Goal: Task Accomplishment & Management: Use online tool/utility

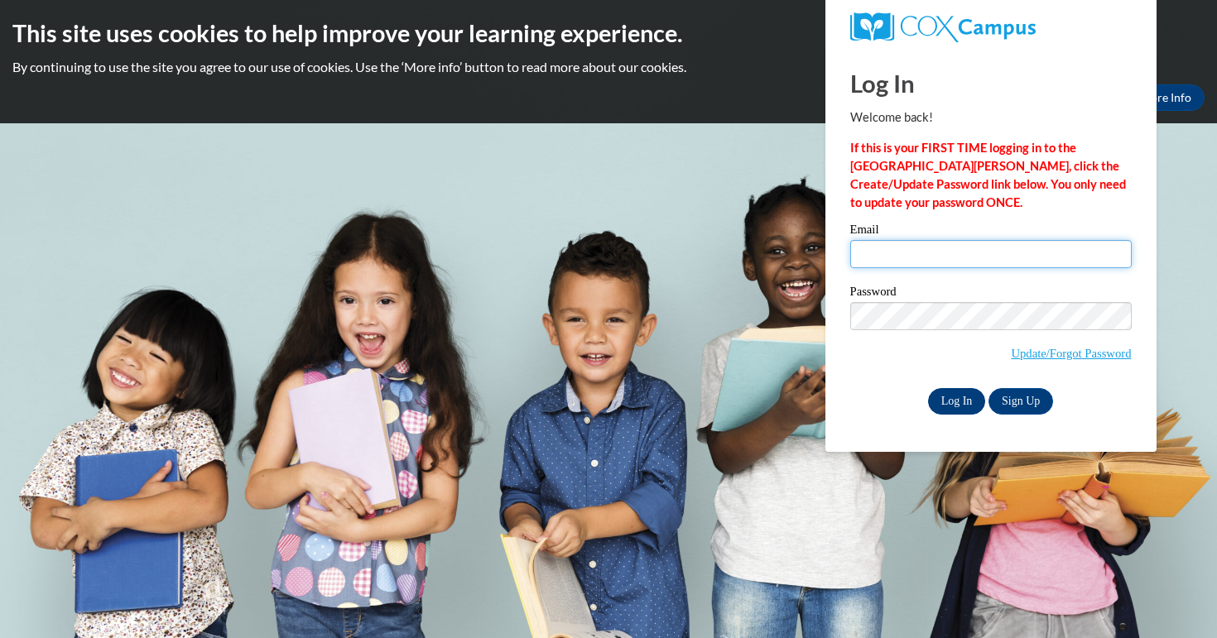
type input "Gcarr0106@ung.edu"
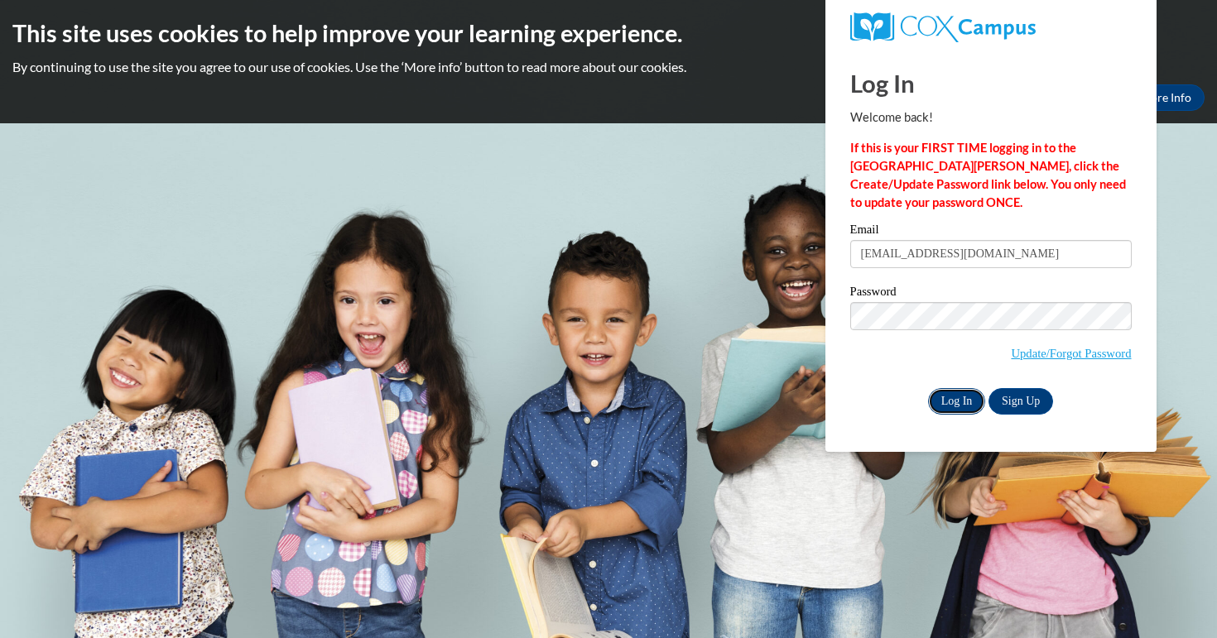
click at [962, 398] on input "Log In" at bounding box center [957, 401] width 58 height 26
click at [962, 406] on input "Log In" at bounding box center [957, 401] width 58 height 26
click at [896, 401] on div "Log In Sign Up" at bounding box center [990, 401] width 281 height 26
click at [952, 402] on input "Log In" at bounding box center [957, 401] width 58 height 26
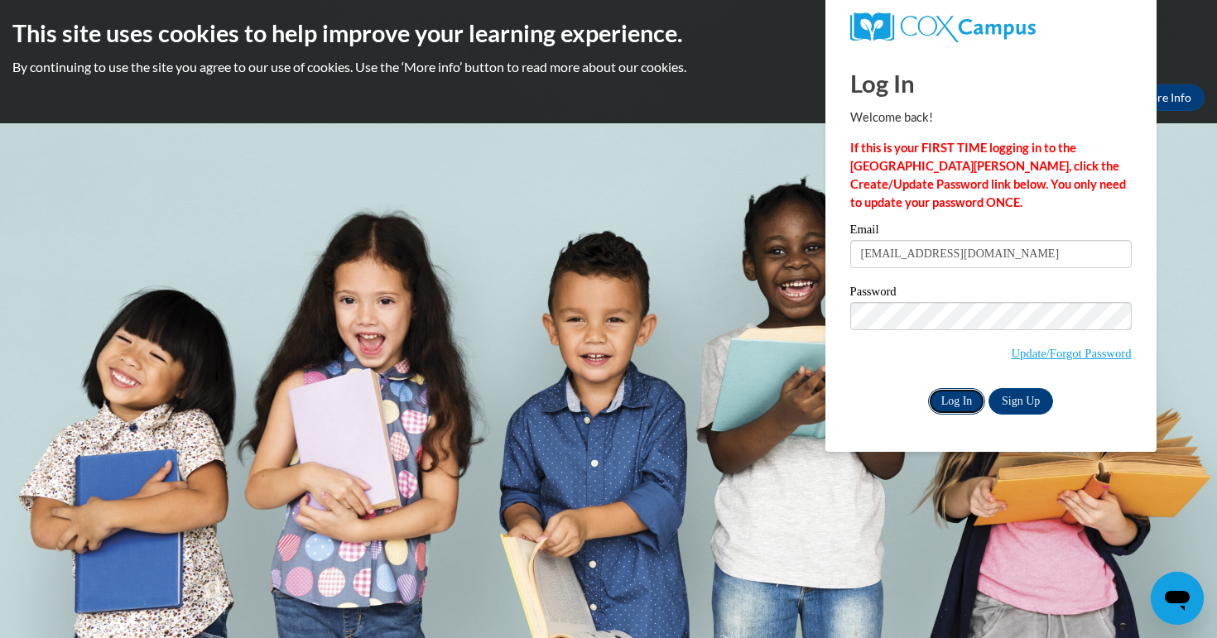
click at [952, 402] on input "Log In" at bounding box center [957, 401] width 58 height 26
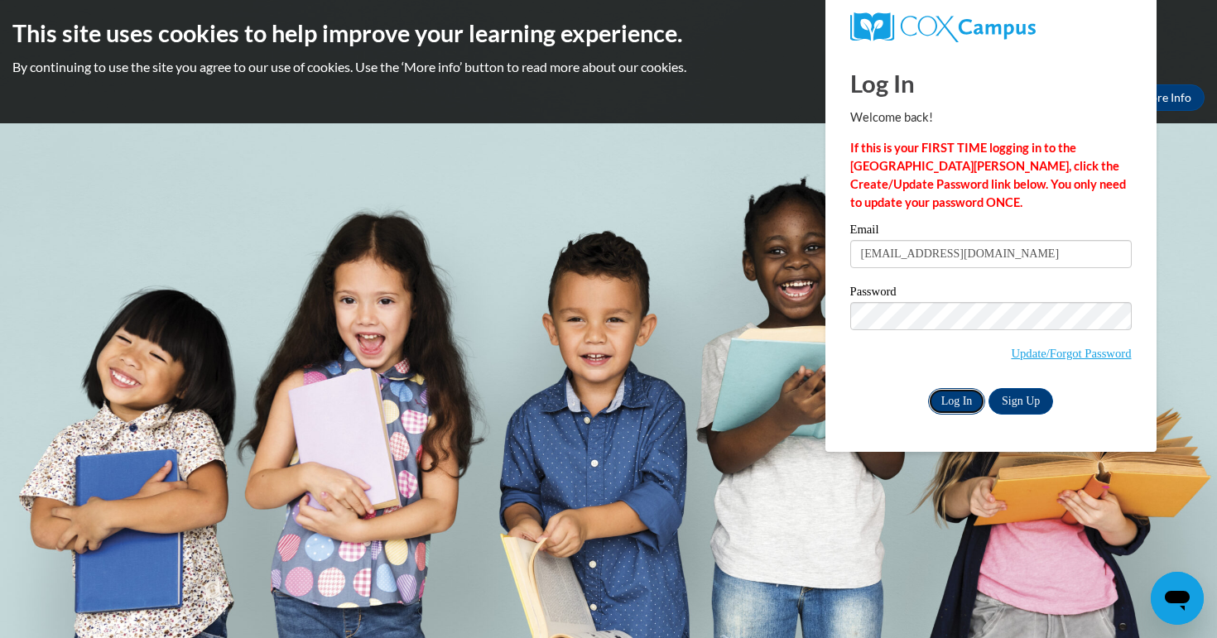
click at [952, 402] on input "Log In" at bounding box center [957, 401] width 58 height 26
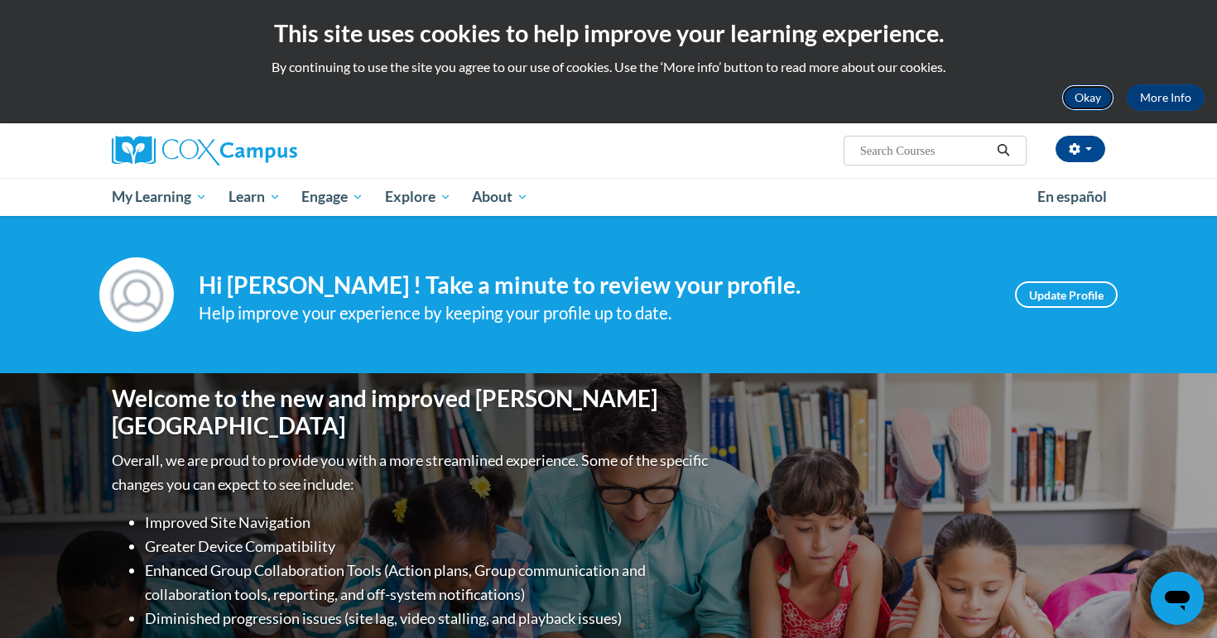
click at [1095, 98] on button "Okay" at bounding box center [1087, 97] width 53 height 26
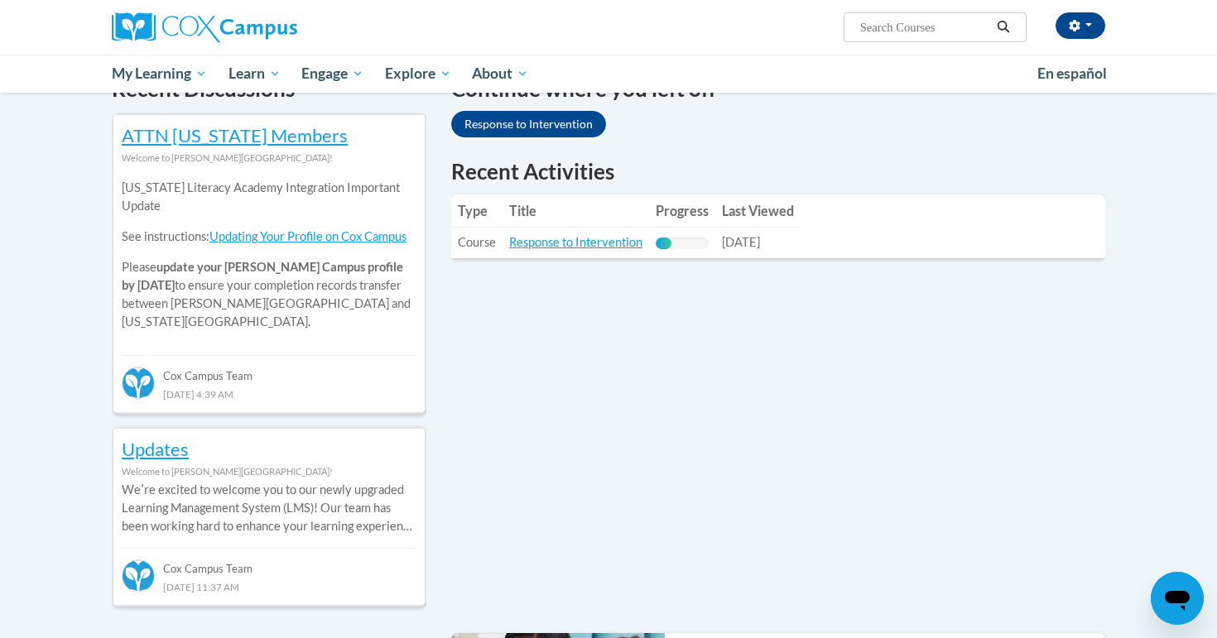
scroll to position [534, 0]
click at [565, 241] on link "Response to Intervention" at bounding box center [575, 241] width 133 height 14
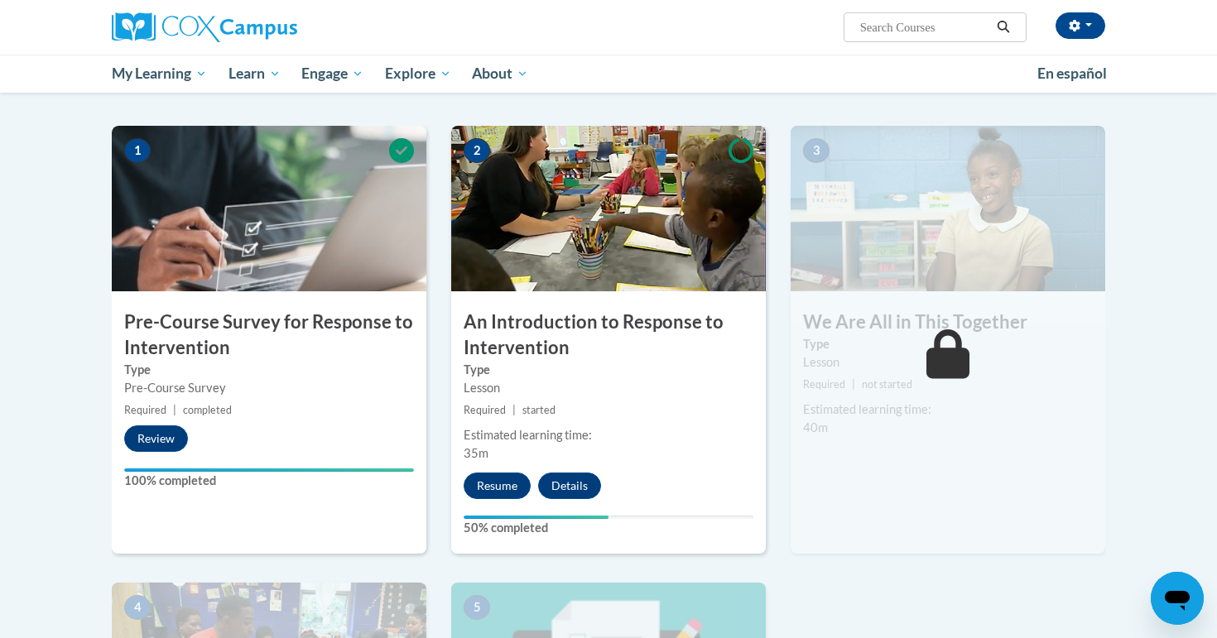
scroll to position [317, 0]
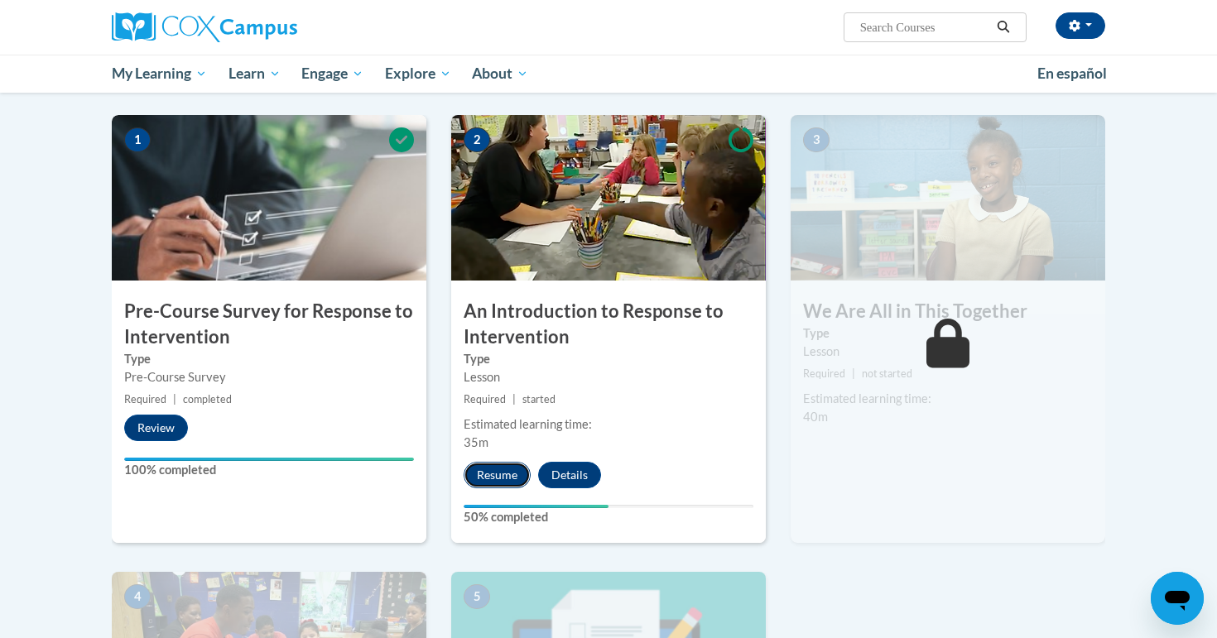
click at [479, 478] on button "Resume" at bounding box center [496, 475] width 67 height 26
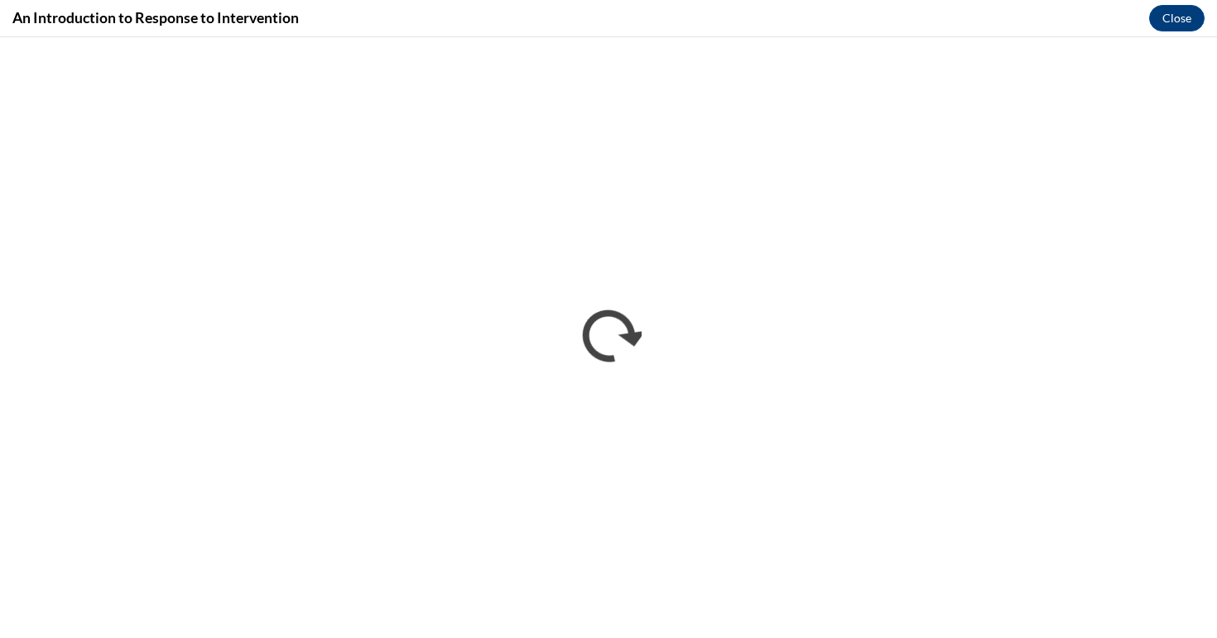
scroll to position [0, 0]
click at [1180, 12] on button "Close" at bounding box center [1176, 18] width 55 height 26
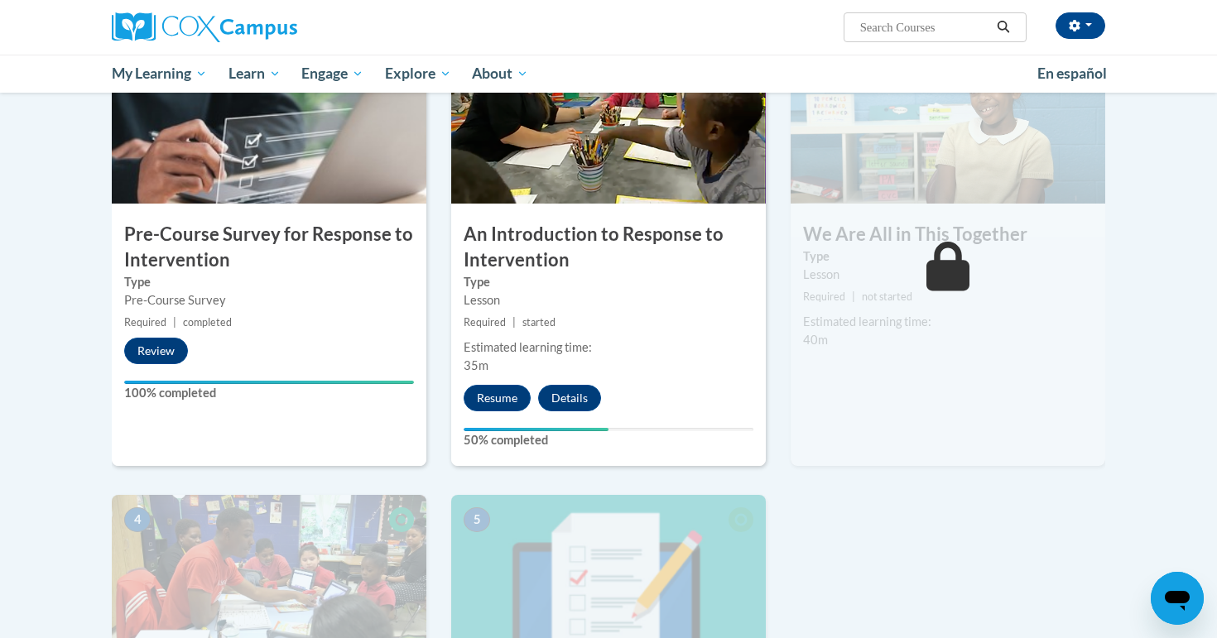
scroll to position [401, 0]
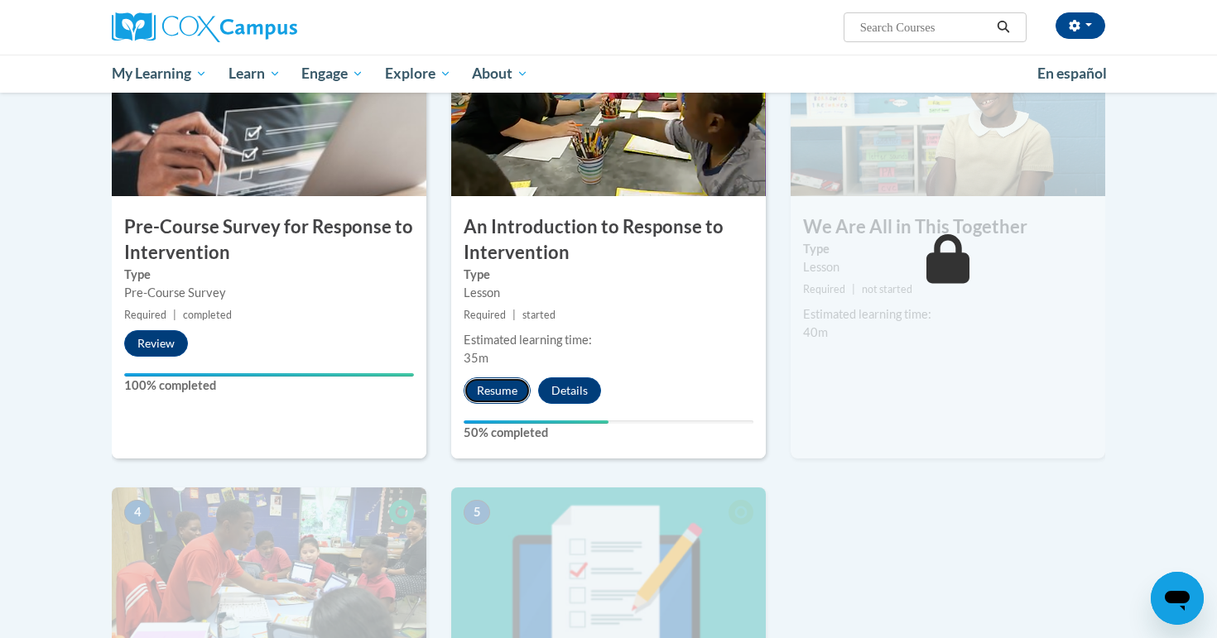
click at [507, 399] on button "Resume" at bounding box center [496, 390] width 67 height 26
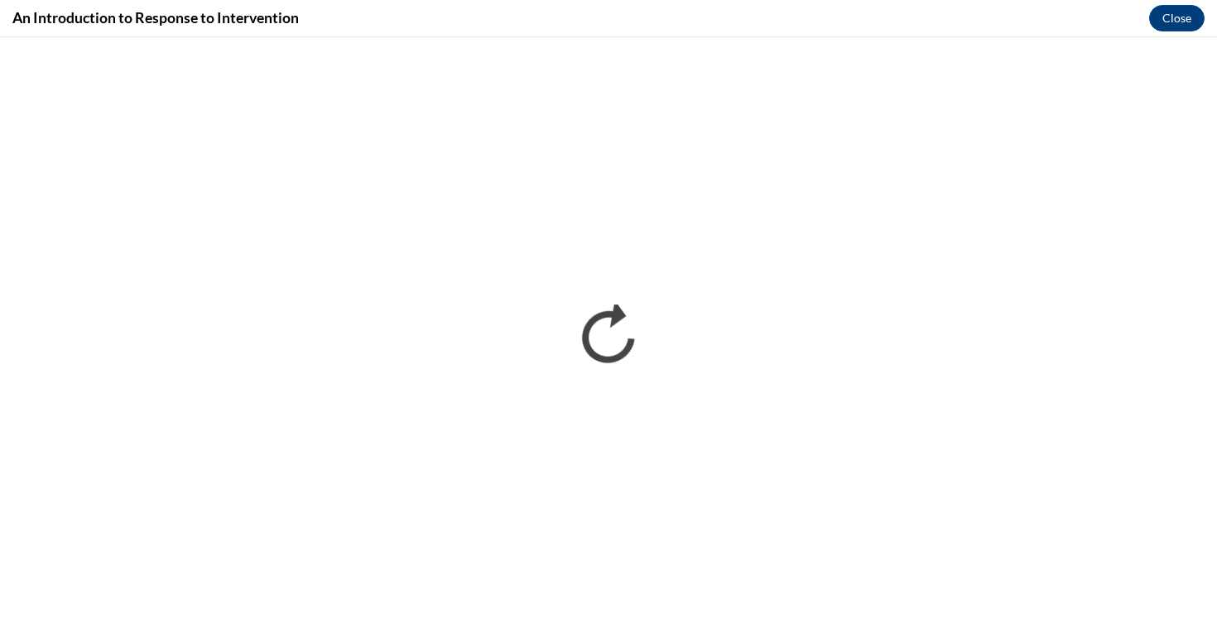
scroll to position [0, 0]
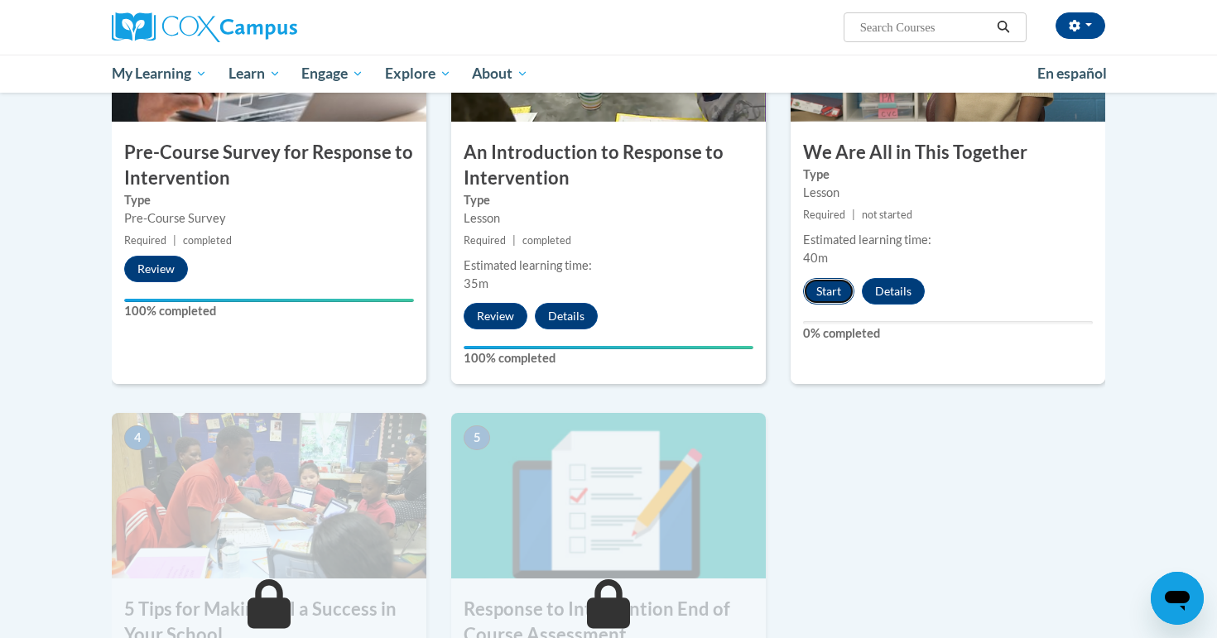
click at [838, 286] on button "Start" at bounding box center [828, 291] width 51 height 26
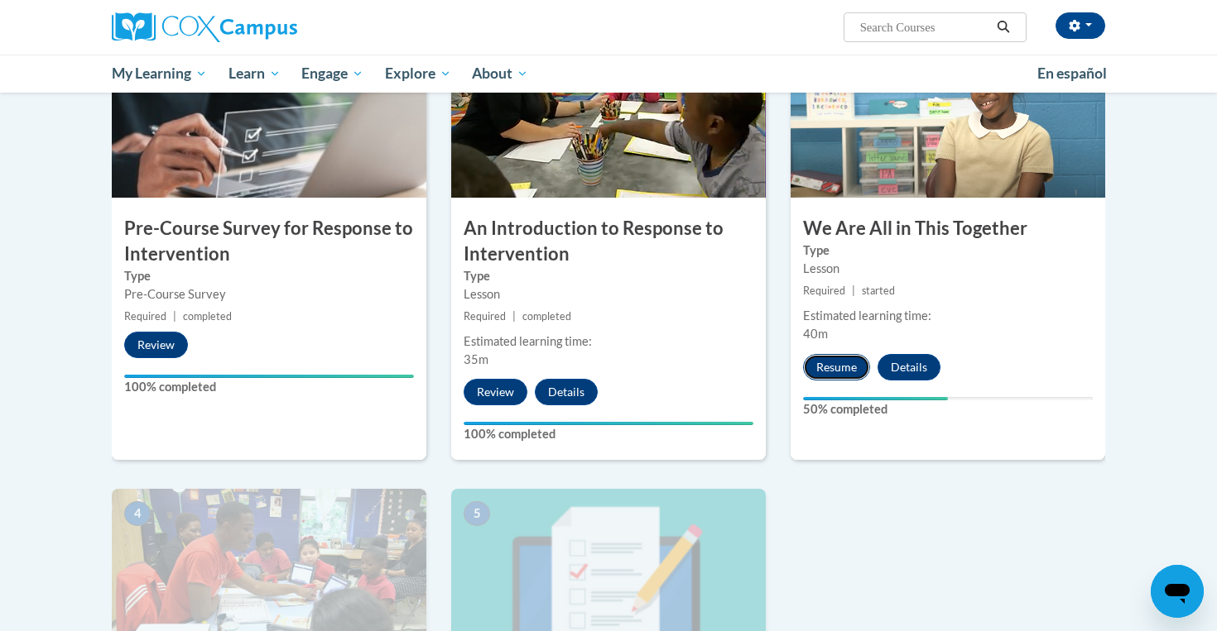
click at [838, 368] on button "Resume" at bounding box center [836, 367] width 67 height 26
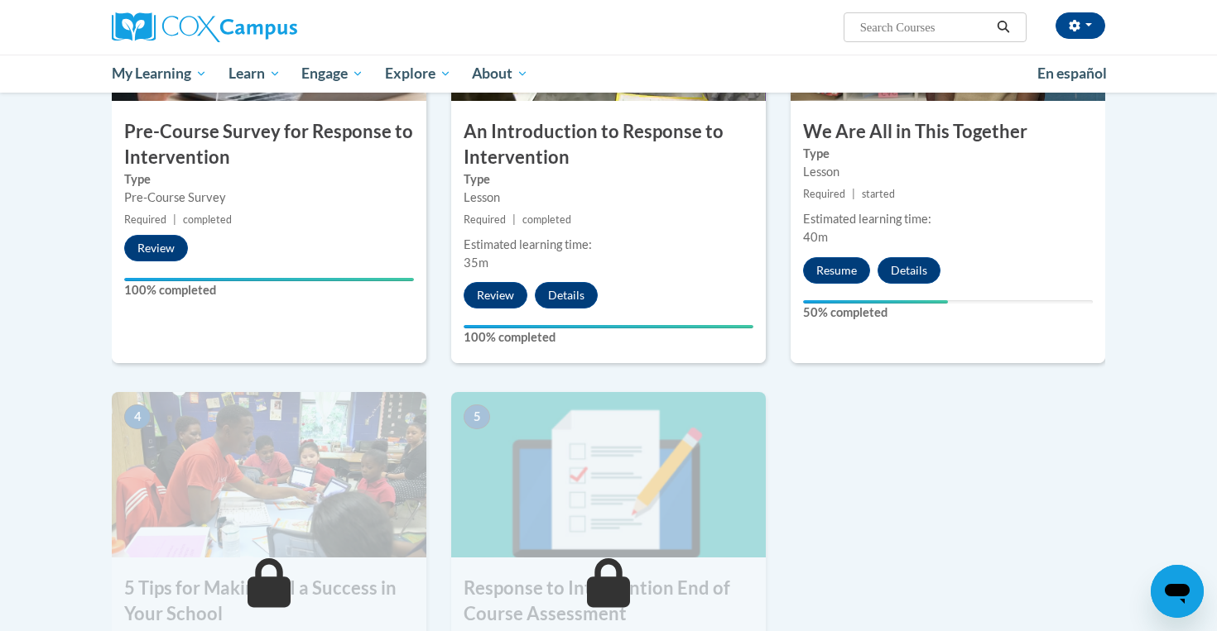
scroll to position [502, 0]
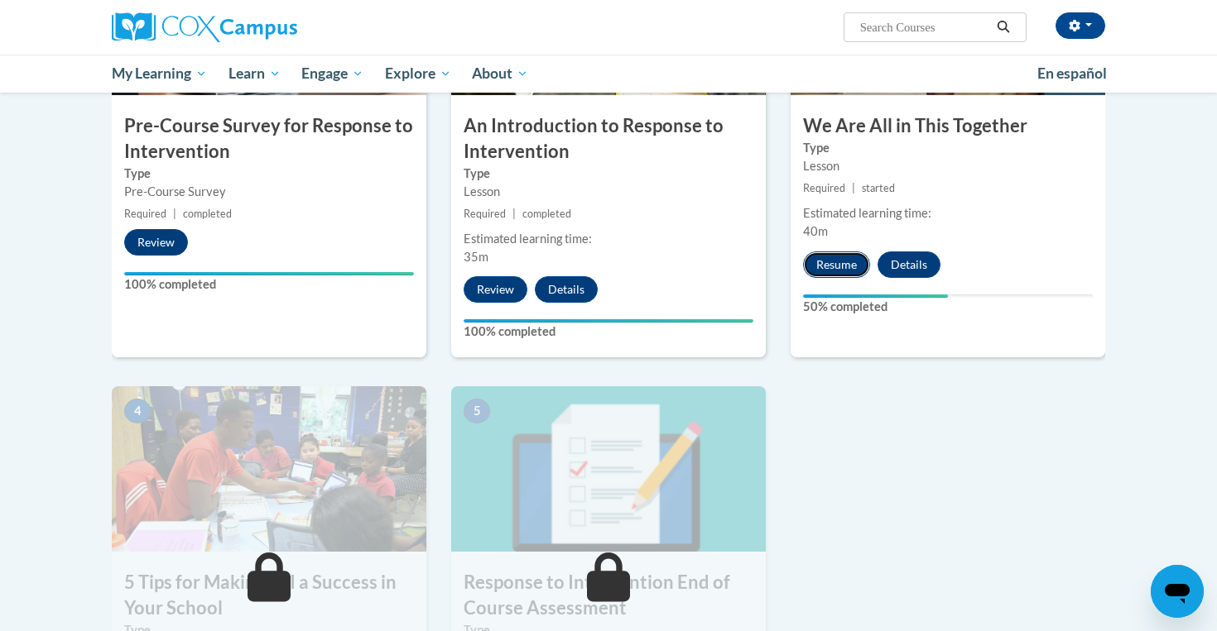
click at [854, 266] on button "Resume" at bounding box center [836, 265] width 67 height 26
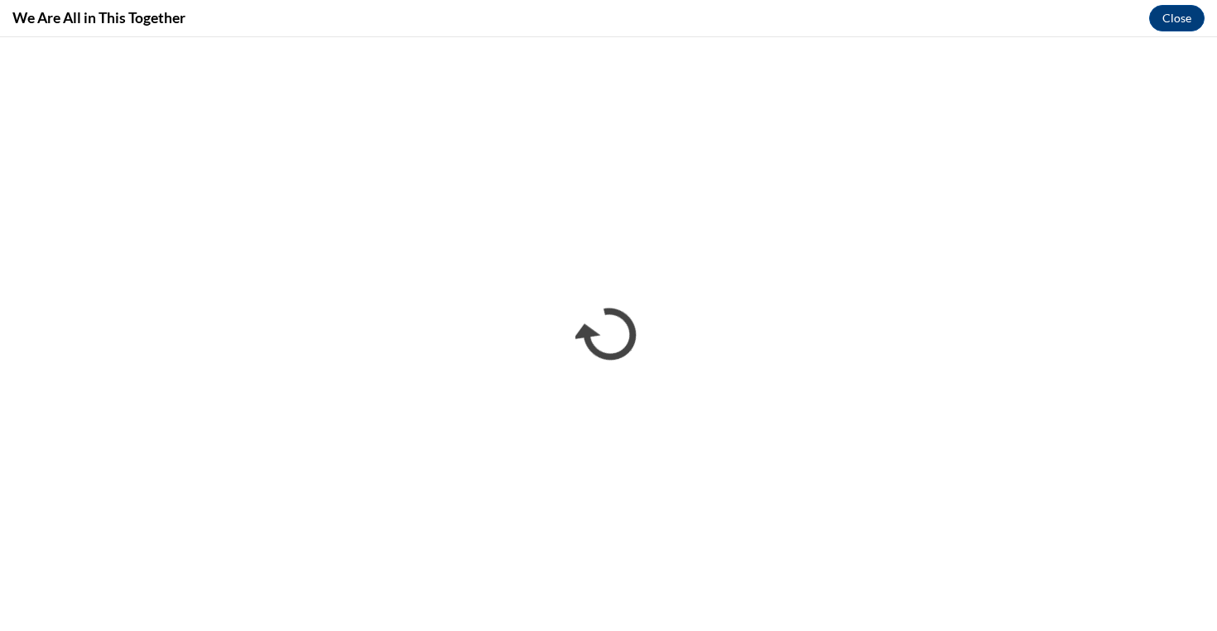
scroll to position [0, 0]
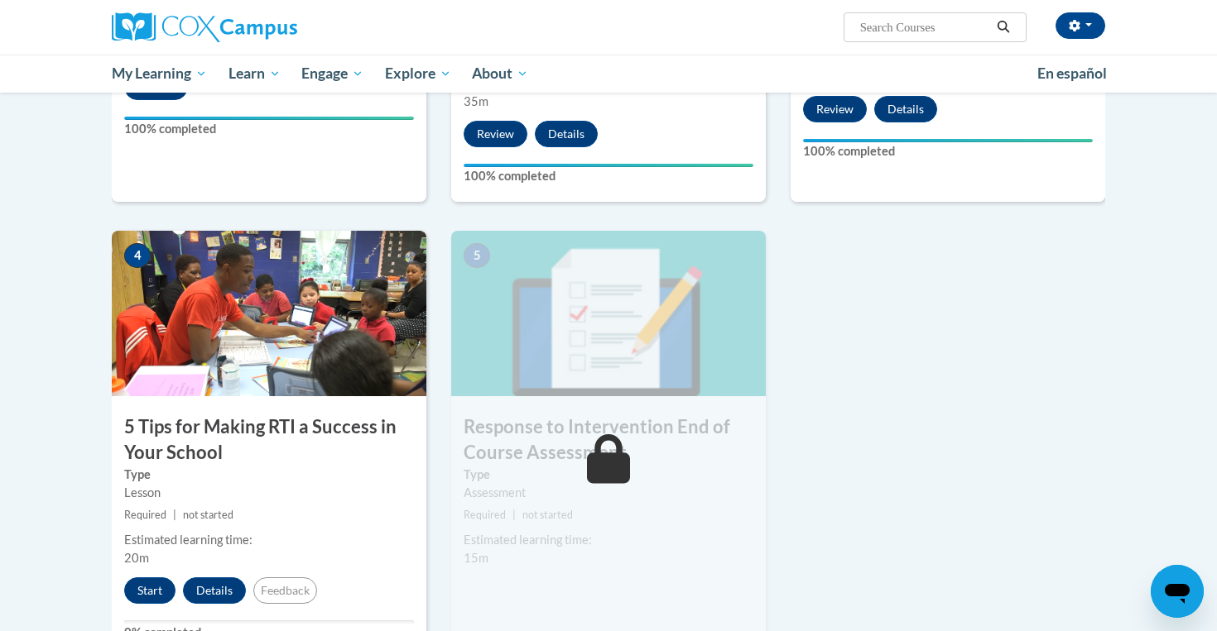
scroll to position [692, 0]
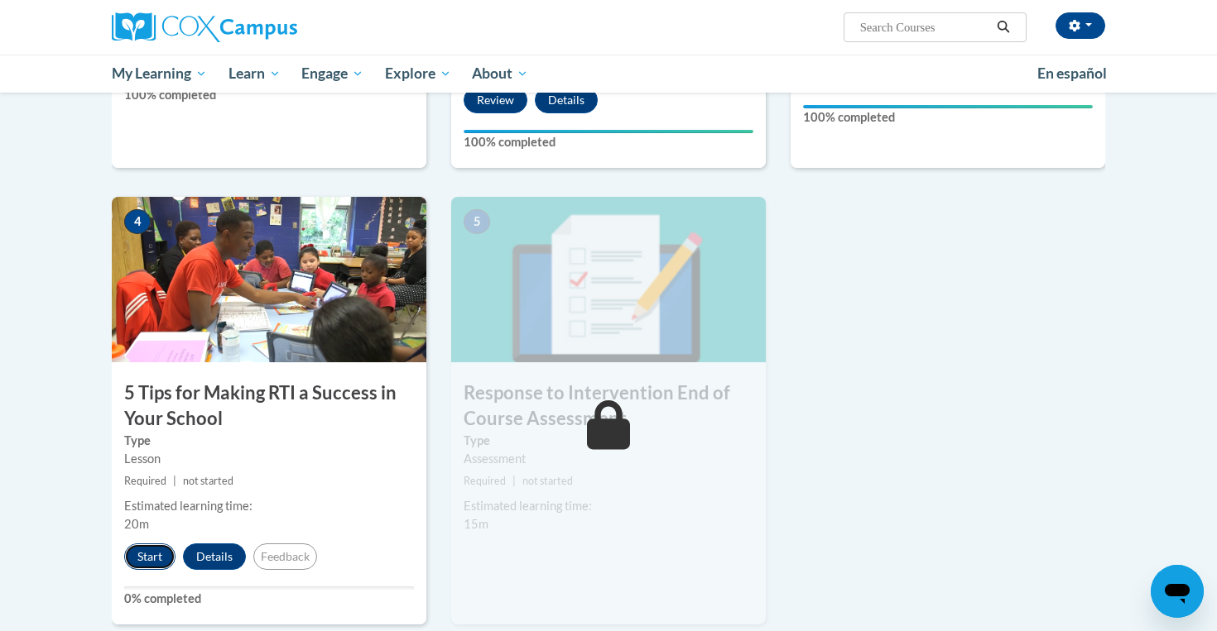
click at [162, 561] on button "Start" at bounding box center [149, 557] width 51 height 26
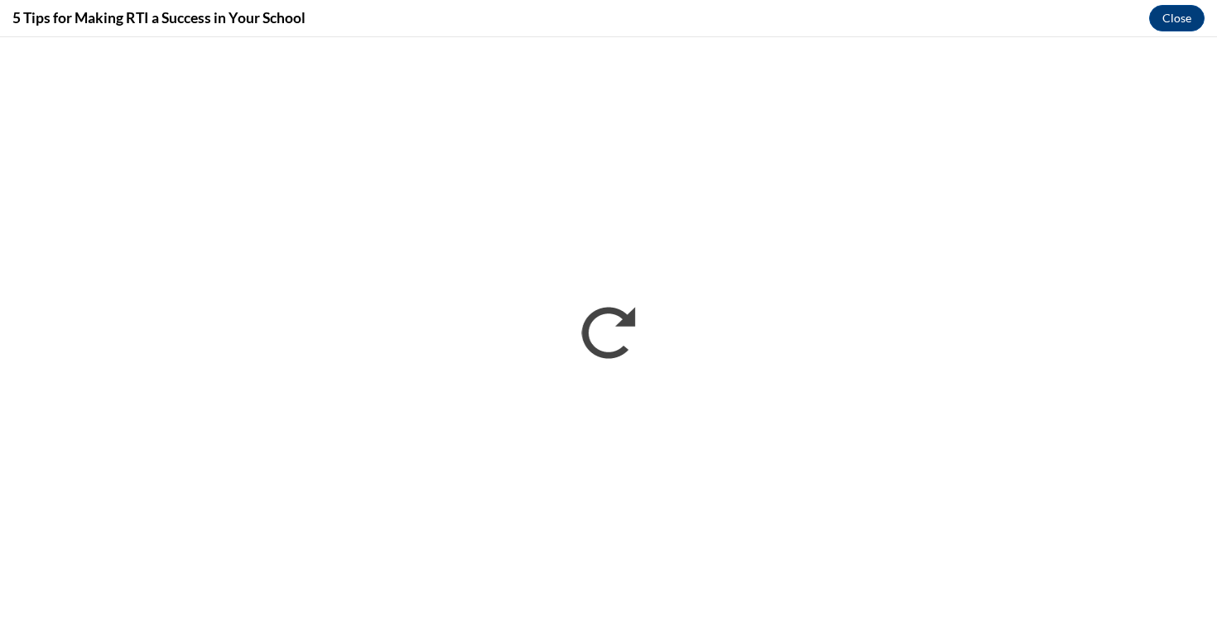
scroll to position [0, 0]
